Goal: Task Accomplishment & Management: Use online tool/utility

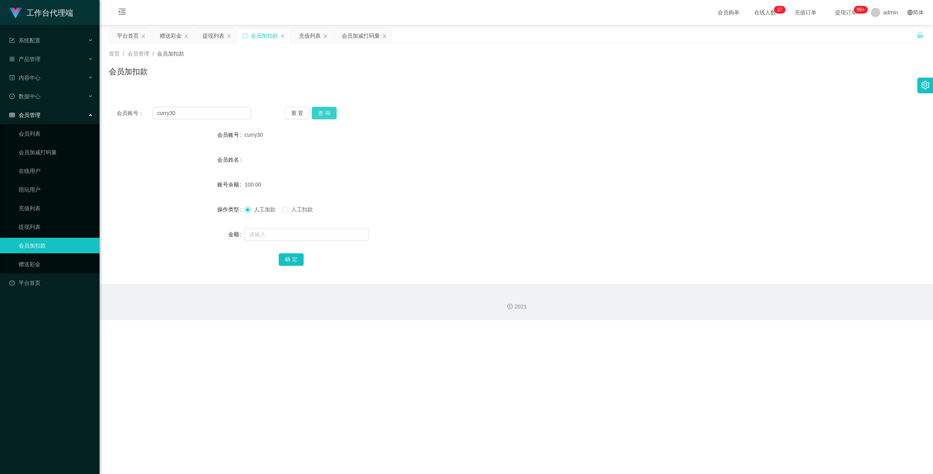
click at [331, 114] on button "查 询" at bounding box center [324, 113] width 25 height 12
click at [288, 213] on span at bounding box center [285, 210] width 6 height 6
click at [299, 236] on input "text" at bounding box center [307, 234] width 124 height 12
type input "130"
click at [294, 260] on button "确 定" at bounding box center [291, 259] width 25 height 12
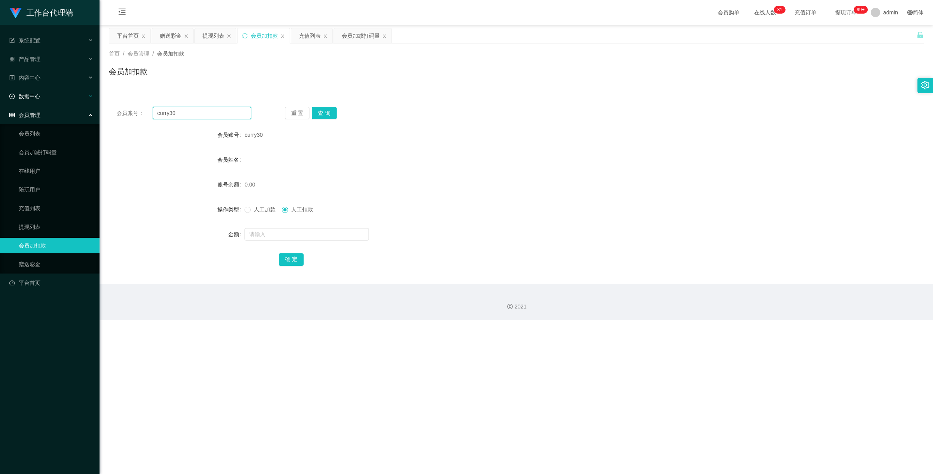
drag, startPoint x: 192, startPoint y: 117, endPoint x: 77, endPoint y: 100, distance: 117.0
click at [70, 100] on section "工作台代理端 系统配置 产品管理 产品列表 产品预设置 开奖记录 注单管理 即时注单 内容中心 数据中心 会员管理 会员列表 会员加减打码量 在线用户 陪玩用…" at bounding box center [466, 160] width 933 height 320
paste input "Mfig99"
type input "Mfig99"
click at [335, 110] on button "查 询" at bounding box center [324, 113] width 25 height 12
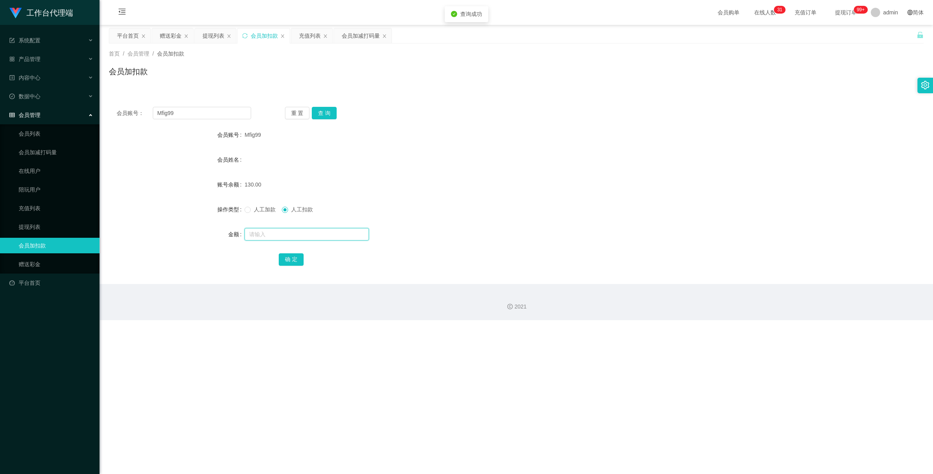
click at [288, 235] on input "text" at bounding box center [307, 234] width 124 height 12
type input "130"
drag, startPoint x: 290, startPoint y: 255, endPoint x: 336, endPoint y: 254, distance: 45.9
click at [290, 255] on button "确 定" at bounding box center [291, 259] width 25 height 12
click at [54, 265] on link "赠送彩金" at bounding box center [56, 265] width 75 height 16
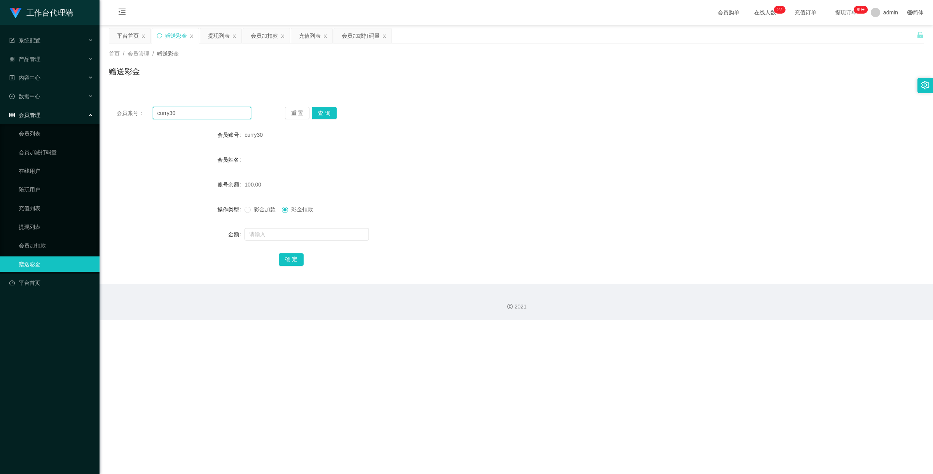
drag, startPoint x: 196, startPoint y: 117, endPoint x: 144, endPoint y: 117, distance: 51.3
click at [144, 117] on div "会员账号： curry30" at bounding box center [184, 113] width 135 height 12
paste input "81722535"
type input "81722535"
click at [323, 115] on button "查 询" at bounding box center [324, 113] width 25 height 12
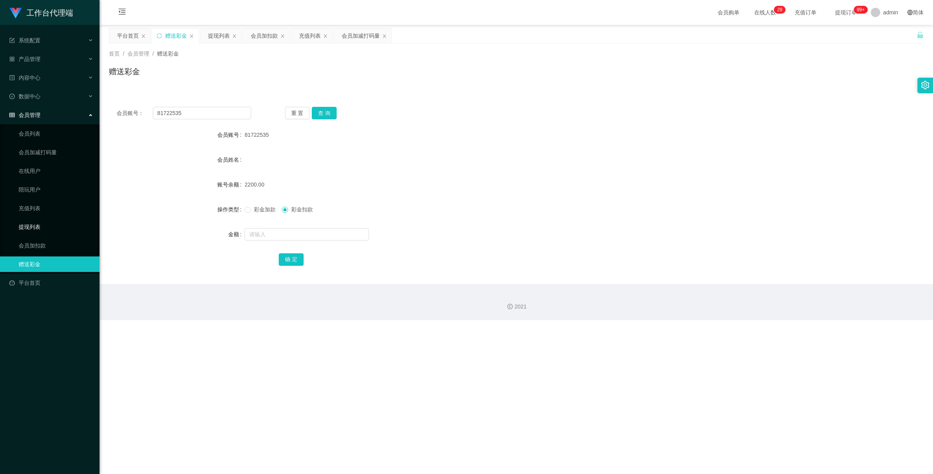
click at [59, 233] on link "提现列表" at bounding box center [56, 227] width 75 height 16
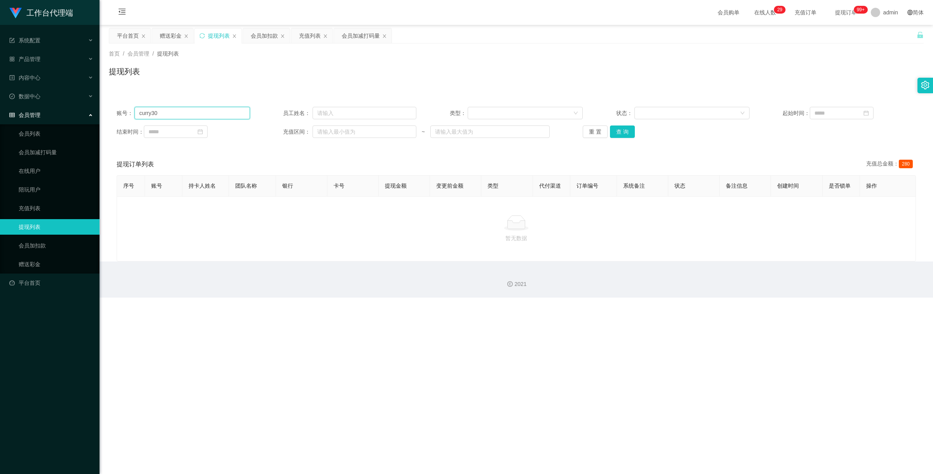
drag, startPoint x: 179, startPoint y: 111, endPoint x: 70, endPoint y: 117, distance: 109.0
click at [70, 117] on section "工作台代理端 系统配置 产品管理 产品列表 产品预设置 开奖记录 注单管理 即时注单 内容中心 数据中心 会员管理 会员列表 会员加减打码量 在线用户 陪玩用…" at bounding box center [466, 149] width 933 height 298
paste input "81722535"
type input "81722535"
click at [625, 128] on button "查 询" at bounding box center [622, 132] width 25 height 12
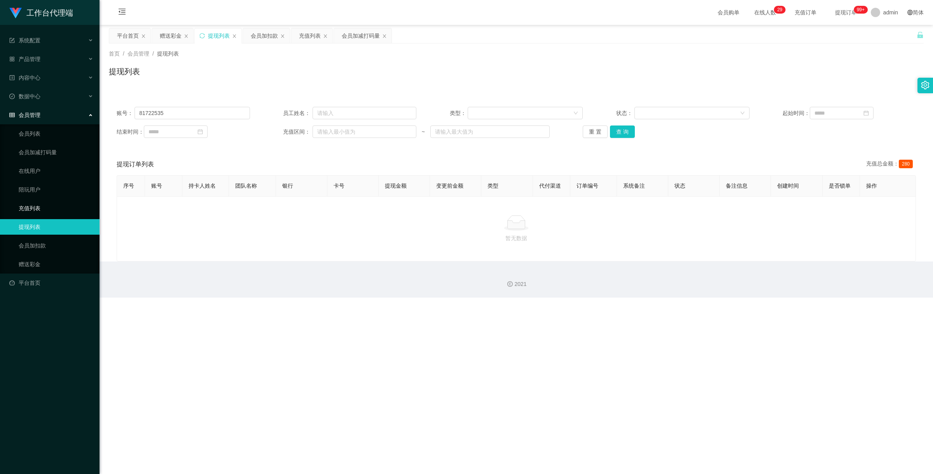
click at [37, 199] on ul "会员列表 会员加减打码量 在线用户 陪玩用户 充值列表 提现列表 会员加扣款 赠送彩金" at bounding box center [50, 198] width 100 height 149
click at [29, 207] on link "充值列表" at bounding box center [56, 209] width 75 height 16
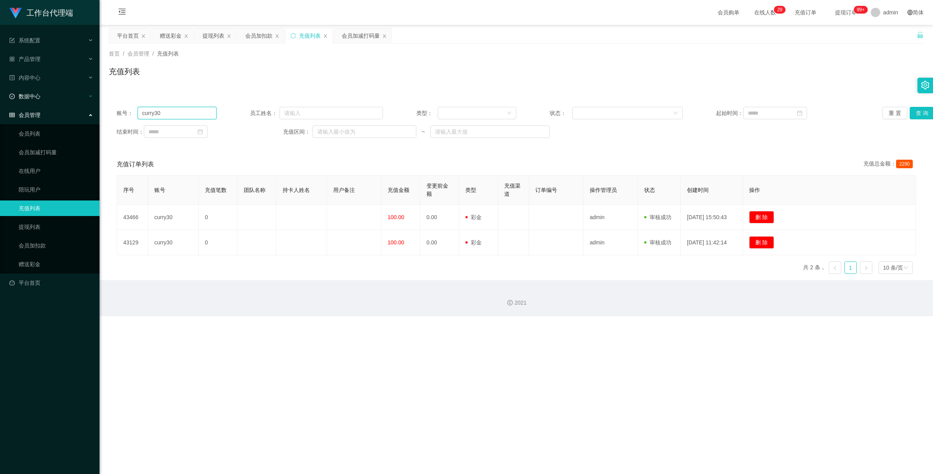
drag, startPoint x: 174, startPoint y: 115, endPoint x: 43, endPoint y: 97, distance: 132.2
click at [43, 97] on section "工作台代理端 系统配置 产品管理 产品列表 产品预设置 开奖记录 注单管理 即时注单 内容中心 数据中心 会员管理 会员列表 会员加减打码量 在线用户 陪玩用…" at bounding box center [466, 158] width 933 height 316
paste input "81722535"
type input "81722535"
click at [917, 112] on button "查 询" at bounding box center [922, 113] width 25 height 12
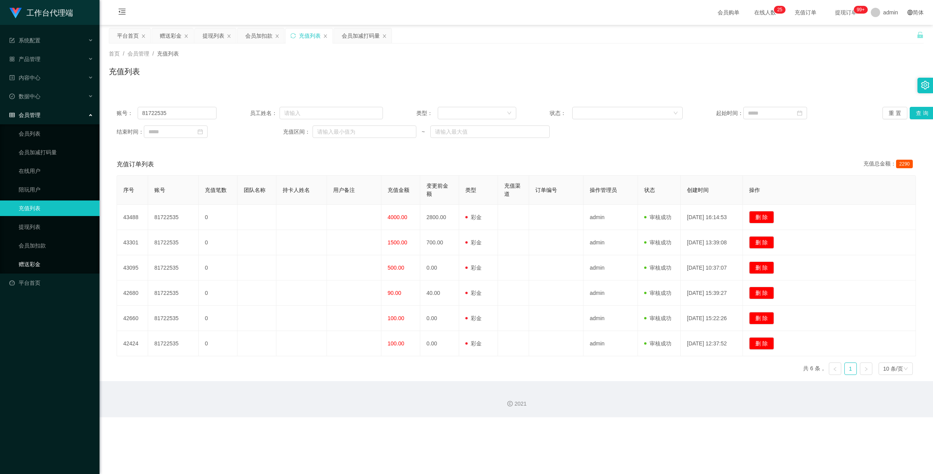
click at [42, 261] on link "赠送彩金" at bounding box center [56, 265] width 75 height 16
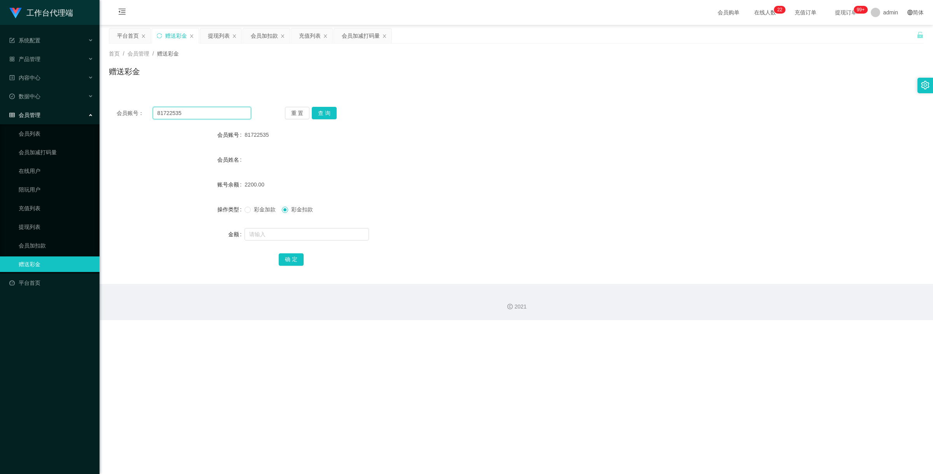
drag, startPoint x: 184, startPoint y: 112, endPoint x: 121, endPoint y: 103, distance: 63.2
click at [121, 103] on div "会员账号： 81722535 重 置 查 询 会员账号 81722535 会员姓名 账号余额 2200.00 操作类型 彩金加款 彩金扣款 金额 确 定" at bounding box center [516, 191] width 815 height 185
paste input "9363514"
type input "93635145"
click at [321, 112] on button "查 询" at bounding box center [324, 113] width 25 height 12
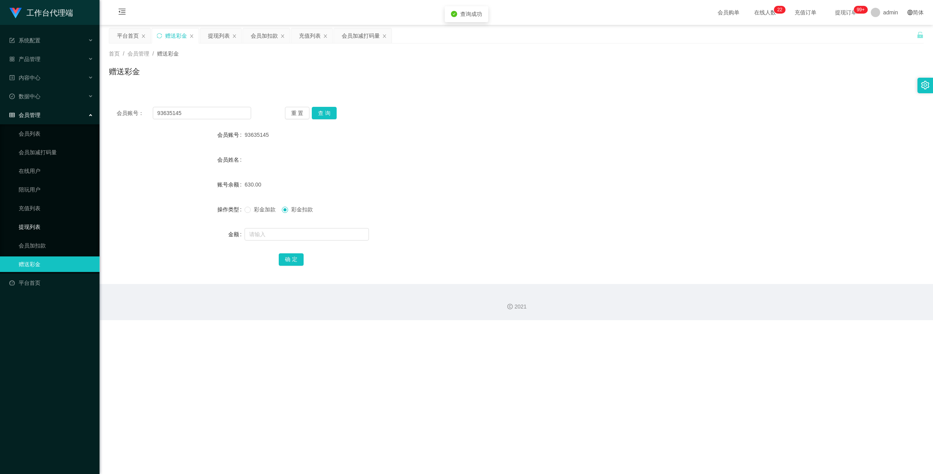
click at [54, 226] on link "提现列表" at bounding box center [56, 227] width 75 height 16
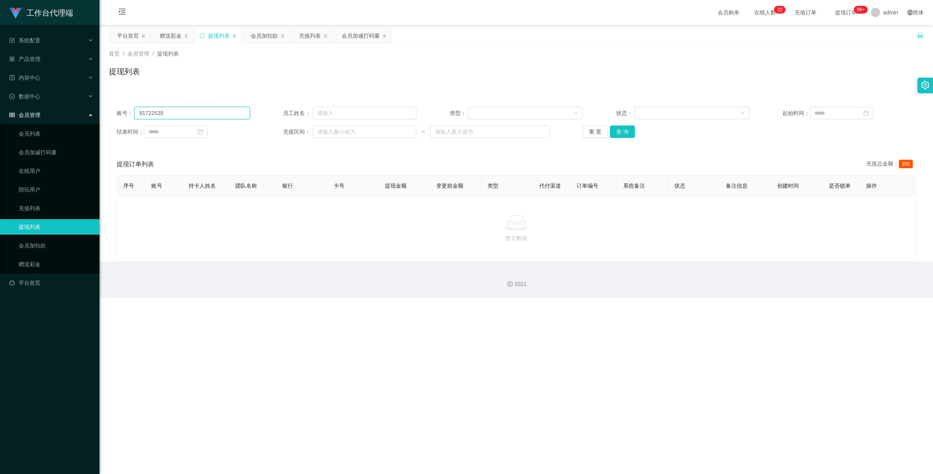
drag, startPoint x: 176, startPoint y: 114, endPoint x: 0, endPoint y: 110, distance: 176.2
click at [0, 110] on section "工作台代理端 系统配置 产品管理 产品列表 产品预设置 开奖记录 注单管理 即时注单 内容中心 数据中心 会员管理 会员列表 会员加减打码量 在线用户 陪玩用…" at bounding box center [466, 149] width 933 height 298
paste input "9363514"
type input "93635145"
click at [624, 133] on button "查 询" at bounding box center [622, 132] width 25 height 12
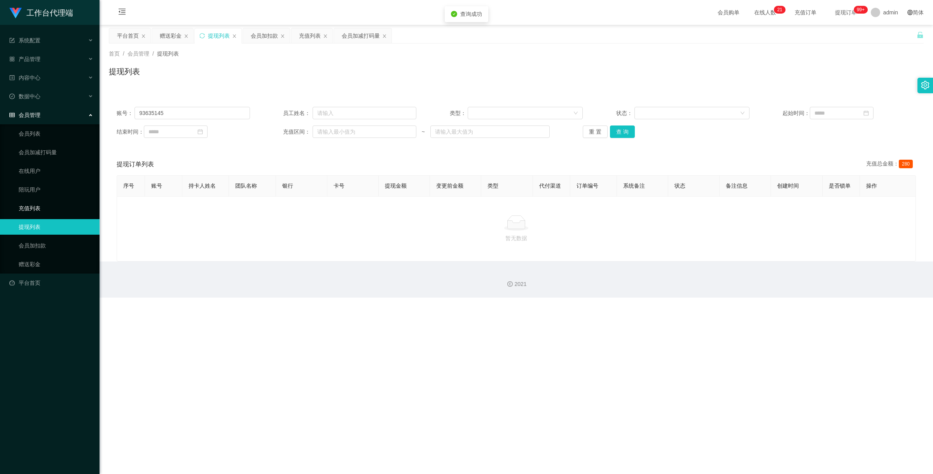
click at [49, 204] on link "充值列表" at bounding box center [56, 209] width 75 height 16
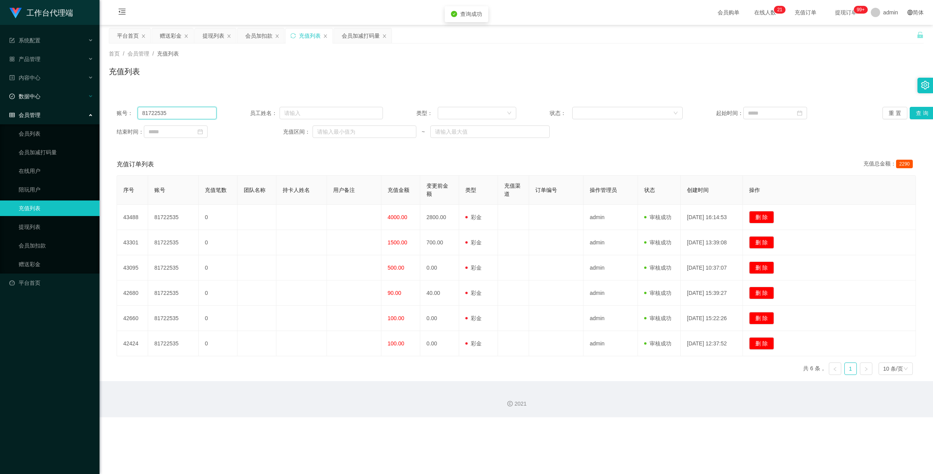
drag, startPoint x: 185, startPoint y: 114, endPoint x: 24, endPoint y: 100, distance: 160.8
click at [24, 100] on section "工作台代理端 系统配置 产品管理 产品列表 产品预设置 开奖记录 注单管理 即时注单 内容中心 数据中心 会员管理 会员列表 会员加减打码量 在线用户 陪玩用…" at bounding box center [466, 209] width 933 height 418
paste input "9363514"
type input "93635145"
click at [915, 114] on button "查 询" at bounding box center [922, 113] width 25 height 12
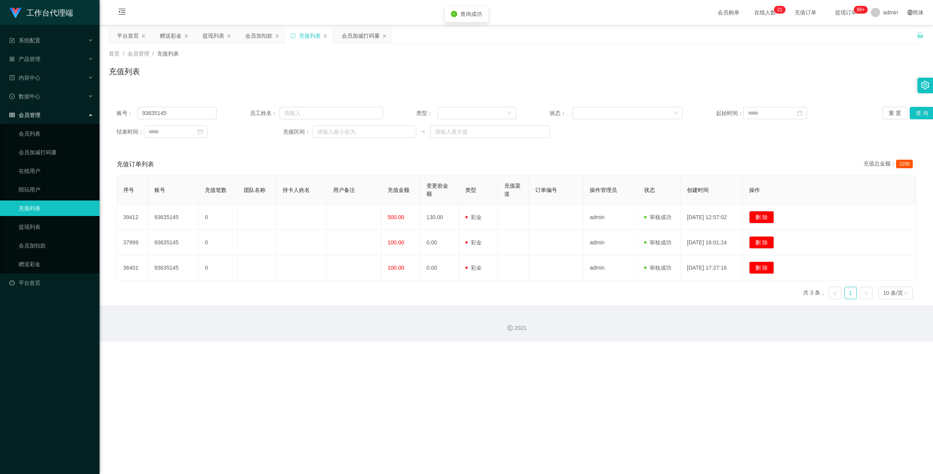
click at [638, 160] on div "充值订单列表 充值总金额： 2290" at bounding box center [516, 165] width 799 height 22
drag, startPoint x: 28, startPoint y: 260, endPoint x: 58, endPoint y: 248, distance: 31.4
click at [30, 260] on link "赠送彩金" at bounding box center [56, 265] width 75 height 16
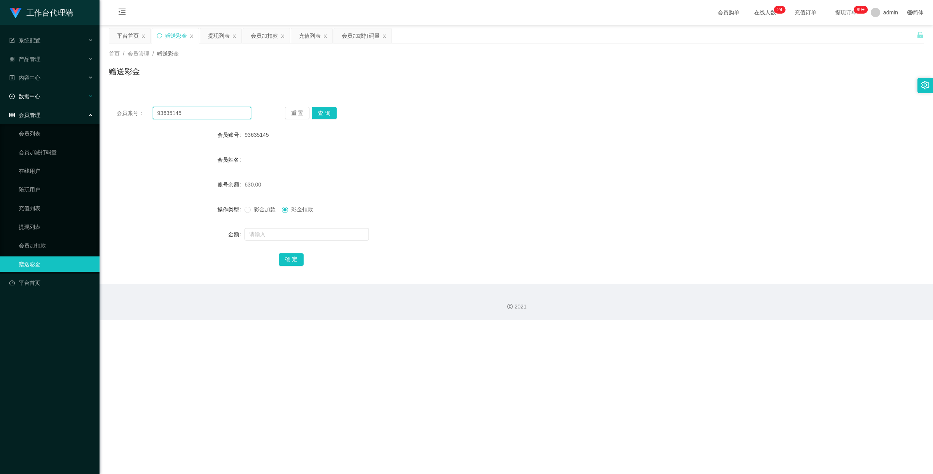
drag, startPoint x: 186, startPoint y: 111, endPoint x: 20, endPoint y: 101, distance: 166.3
click at [39, 102] on section "工作台代理端 系统配置 产品管理 产品列表 产品预设置 开奖记录 注单管理 即时注单 内容中心 数据中心 会员管理 会员列表 会员加减打码量 在线用户 陪玩用…" at bounding box center [466, 160] width 933 height 320
paste input "xiaochun123456"
type input "xiaochun123456"
click at [329, 113] on button "查 询" at bounding box center [324, 113] width 25 height 12
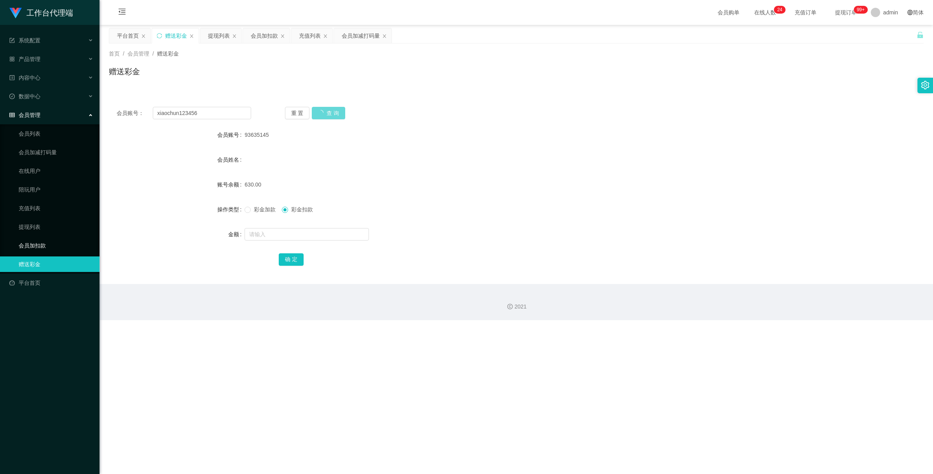
click at [43, 247] on link "会员加扣款" at bounding box center [56, 246] width 75 height 16
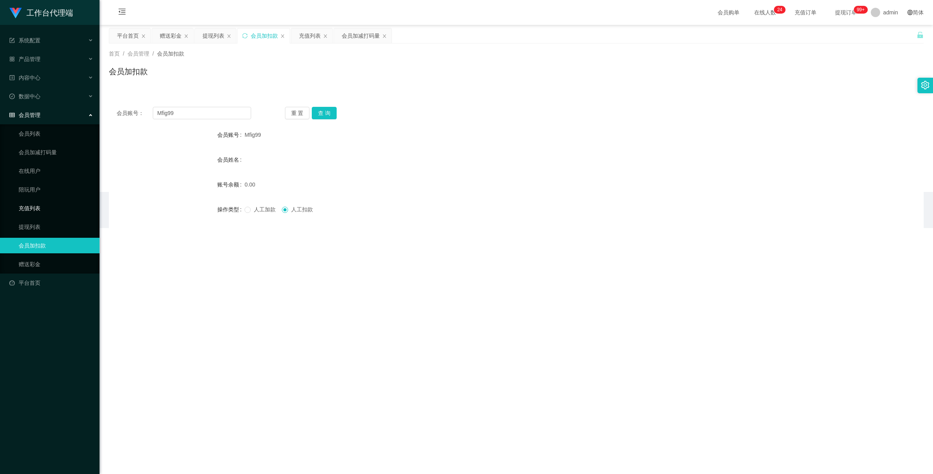
click at [41, 203] on link "充值列表" at bounding box center [56, 209] width 75 height 16
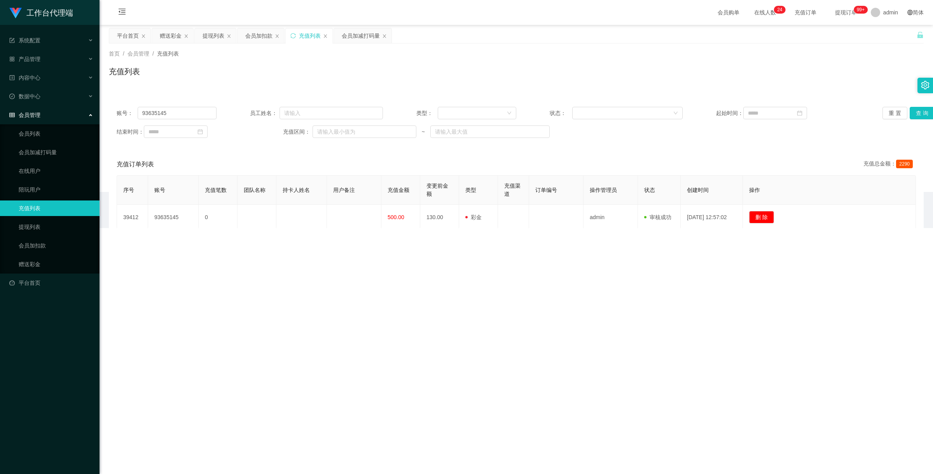
click at [41, 203] on link "充值列表" at bounding box center [56, 209] width 75 height 16
click at [43, 248] on link "会员加扣款" at bounding box center [56, 246] width 75 height 16
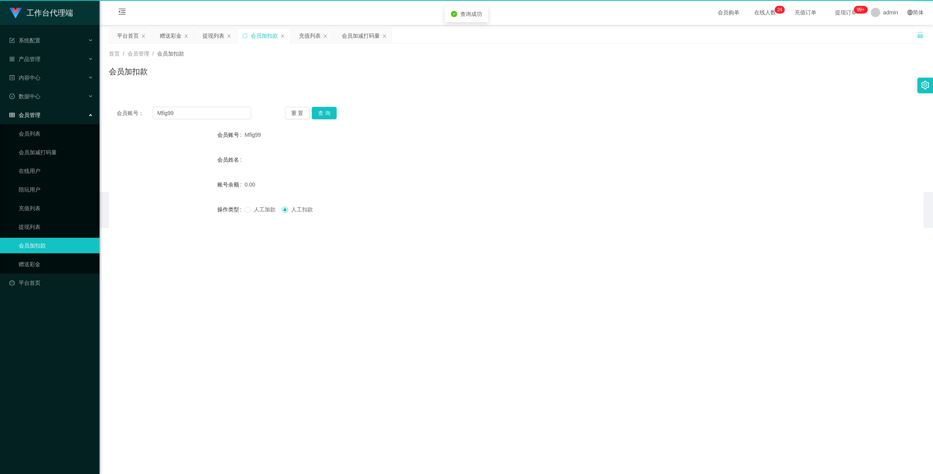
drag, startPoint x: 44, startPoint y: 249, endPoint x: 46, endPoint y: 255, distance: 6.1
click at [44, 250] on link "会员加扣款" at bounding box center [56, 246] width 75 height 16
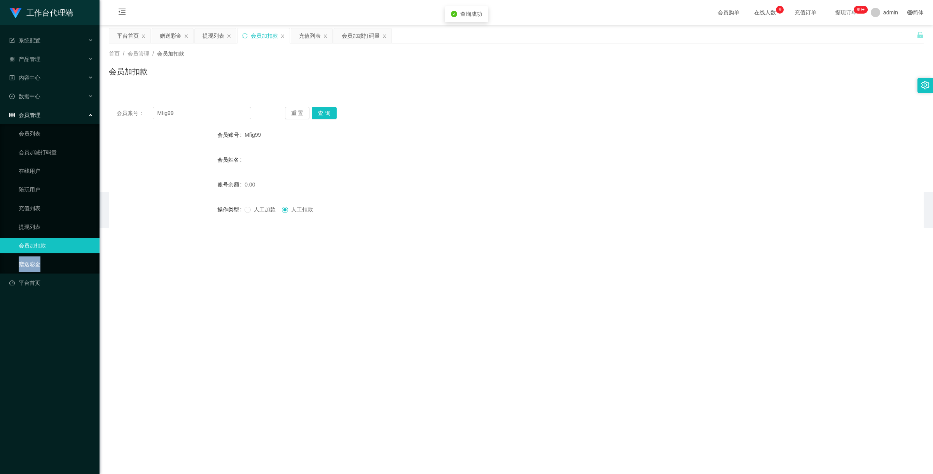
click at [48, 257] on ul "会员列表 会员加减打码量 在线用户 陪玩用户 充值列表 提现列表 会员加扣款 赠送彩金" at bounding box center [50, 198] width 100 height 149
click at [49, 259] on link "赠送彩金" at bounding box center [56, 265] width 75 height 16
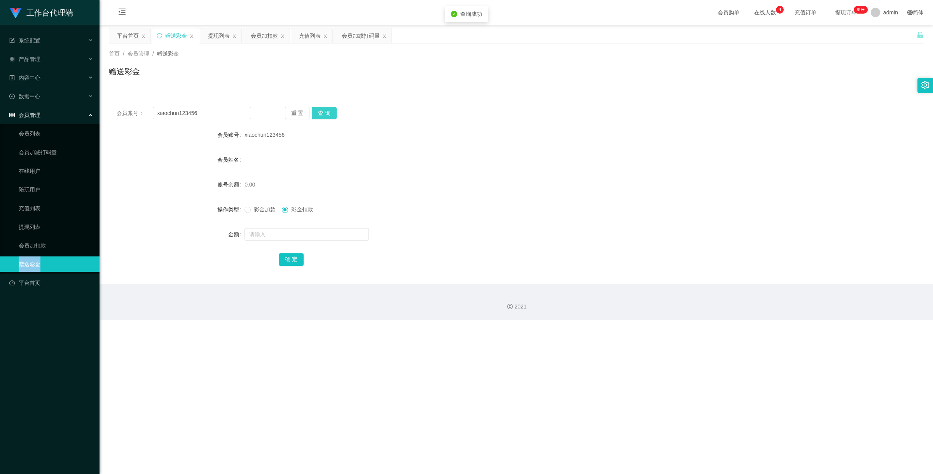
click at [336, 115] on button "查 询" at bounding box center [324, 113] width 25 height 12
click at [267, 232] on input "text" at bounding box center [307, 234] width 124 height 12
type input "100"
click at [299, 262] on button "确 定" at bounding box center [291, 259] width 25 height 12
